Goal: Task Accomplishment & Management: Use online tool/utility

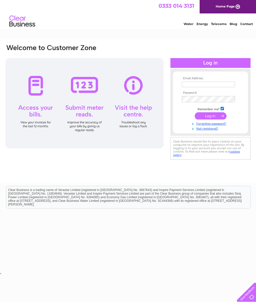
click at [192, 85] on input "text" at bounding box center [208, 85] width 53 height 6
type input "Lynnbrunton@btinternet.com"
click at [212, 120] on input "submit" at bounding box center [210, 116] width 32 height 7
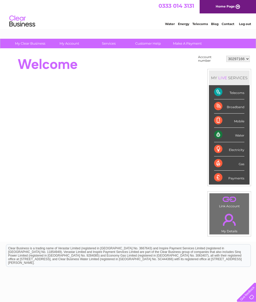
click at [233, 140] on div "Water" at bounding box center [229, 135] width 30 height 14
click at [84, 57] on div at bounding box center [99, 64] width 188 height 21
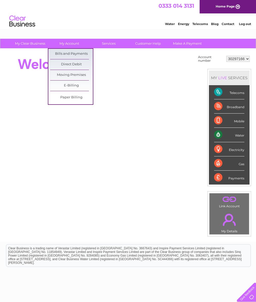
click at [112, 69] on div at bounding box center [99, 64] width 188 height 21
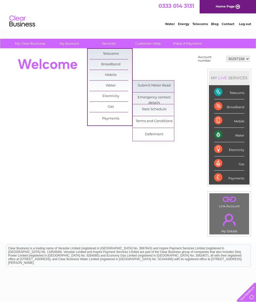
click at [157, 86] on link "Submit Meter Read" at bounding box center [154, 86] width 43 height 10
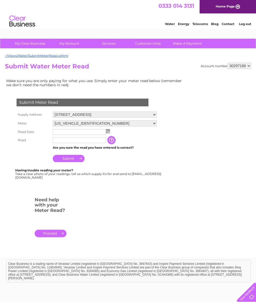
click at [108, 133] on img at bounding box center [108, 131] width 4 height 4
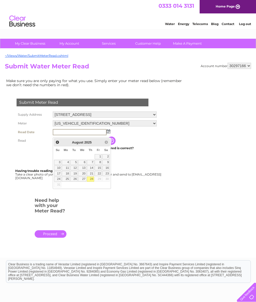
click at [90, 182] on link "28" at bounding box center [90, 179] width 7 height 5
type input "[DATE]"
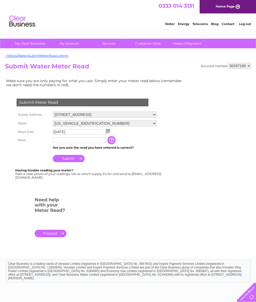
click at [72, 143] on input "text" at bounding box center [79, 140] width 53 height 6
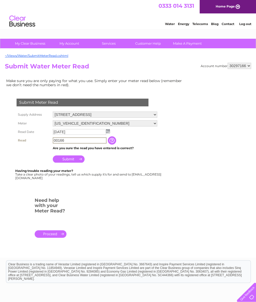
click at [74, 163] on input "Submit" at bounding box center [69, 158] width 32 height 7
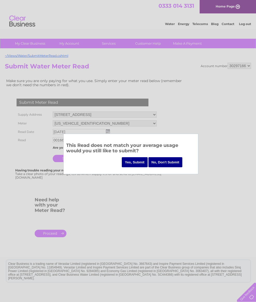
click at [164, 163] on input "No, Don't Submit" at bounding box center [165, 162] width 34 height 10
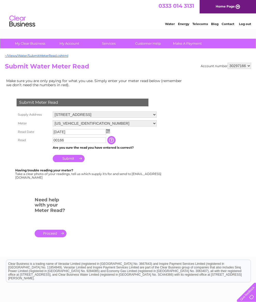
click at [116, 143] on input "button" at bounding box center [111, 140] width 9 height 8
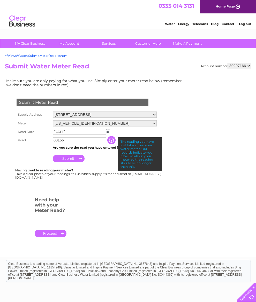
click at [149, 166] on div "The reading you have just taken from your water meter. Our records indicate you…" at bounding box center [140, 154] width 44 height 34
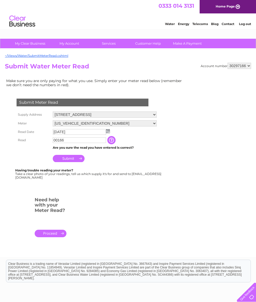
click at [116, 144] on input "button" at bounding box center [111, 140] width 9 height 8
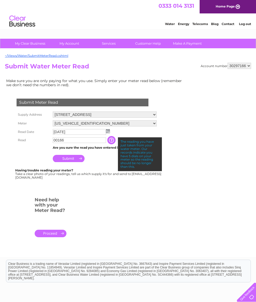
click at [116, 143] on input "button" at bounding box center [111, 140] width 9 height 8
click at [74, 143] on input "00166" at bounding box center [79, 140] width 53 height 6
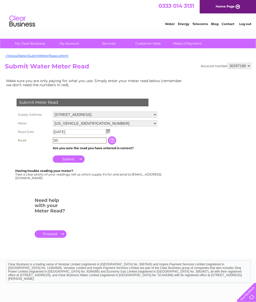
type input "0"
click at [74, 167] on div "Submit Meter Read Supply Address [STREET_ADDRESS] Meter [US_VEHICLE_IDENTIFICAT…" at bounding box center [83, 136] width 157 height 86
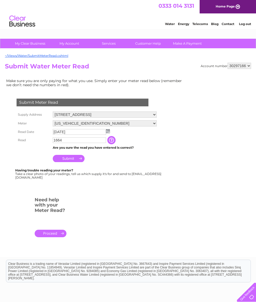
click at [74, 162] on input "Submit" at bounding box center [69, 158] width 32 height 7
click at [115, 144] on input "button" at bounding box center [111, 140] width 9 height 8
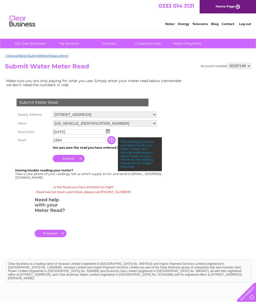
click at [89, 143] on input "1664" at bounding box center [79, 140] width 53 height 6
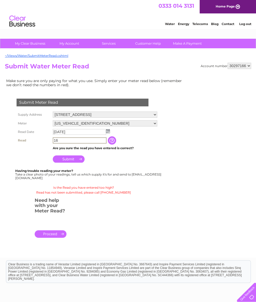
type input "1"
type input "1664"
click at [70, 144] on input "1664" at bounding box center [80, 140] width 54 height 6
click at [74, 163] on input "Submit" at bounding box center [69, 158] width 32 height 7
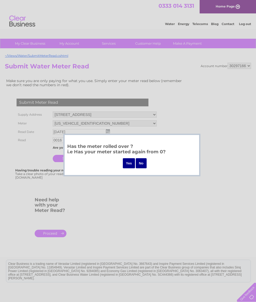
click at [178, 128] on div at bounding box center [128, 151] width 256 height 302
click at [120, 194] on div at bounding box center [128, 151] width 256 height 302
click at [64, 148] on div "Has the meter rolled over ? i.e Has your meter started again from 0? Yes No" at bounding box center [131, 155] width 137 height 43
click at [140, 166] on input "No" at bounding box center [141, 163] width 11 height 10
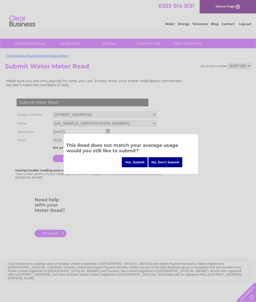
click at [164, 165] on input "No, Don't Submit" at bounding box center [165, 162] width 34 height 10
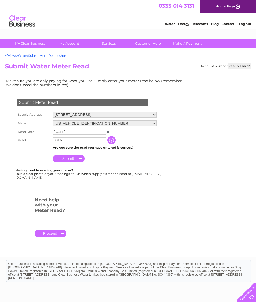
click at [71, 143] on input "0016" at bounding box center [79, 140] width 53 height 6
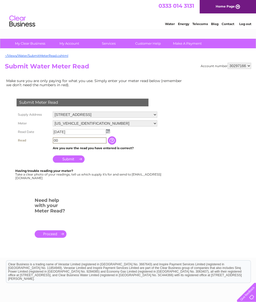
type input "0"
click at [116, 144] on input "button" at bounding box center [112, 140] width 9 height 8
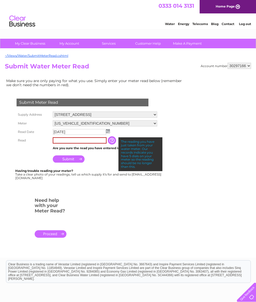
click at [135, 171] on div "The reading you have just taken from your water meter. Our records indicate you…" at bounding box center [140, 154] width 44 height 34
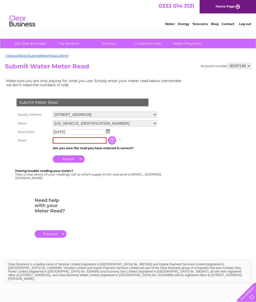
click at [117, 145] on input "button" at bounding box center [112, 140] width 9 height 8
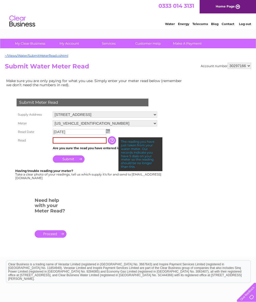
click at [61, 144] on input "text" at bounding box center [80, 140] width 54 height 6
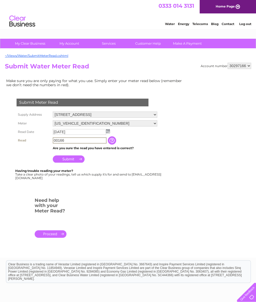
type input "00166"
click at [65, 164] on td "Submit" at bounding box center [104, 158] width 107 height 12
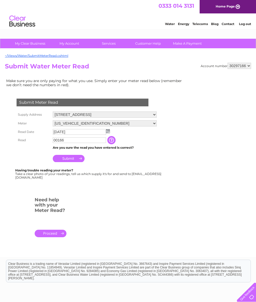
click at [68, 162] on input "Submit" at bounding box center [69, 158] width 32 height 7
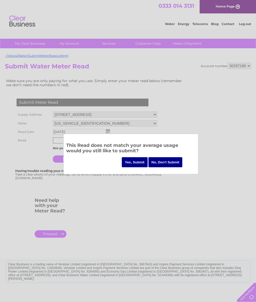
click at [165, 163] on input "No, Don't Submit" at bounding box center [165, 162] width 34 height 10
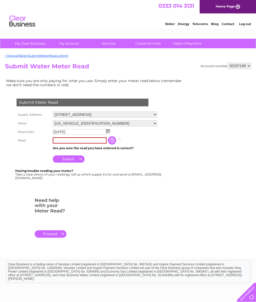
click at [66, 144] on input "text" at bounding box center [80, 140] width 54 height 6
type input "00166"
click at [71, 163] on input "Submit" at bounding box center [69, 158] width 32 height 7
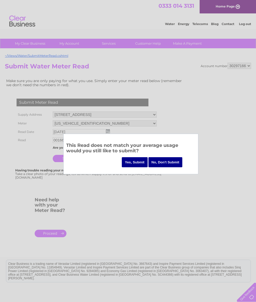
click at [135, 164] on input "Yes, Submit" at bounding box center [135, 162] width 26 height 10
